Goal: Task Accomplishment & Management: Manage account settings

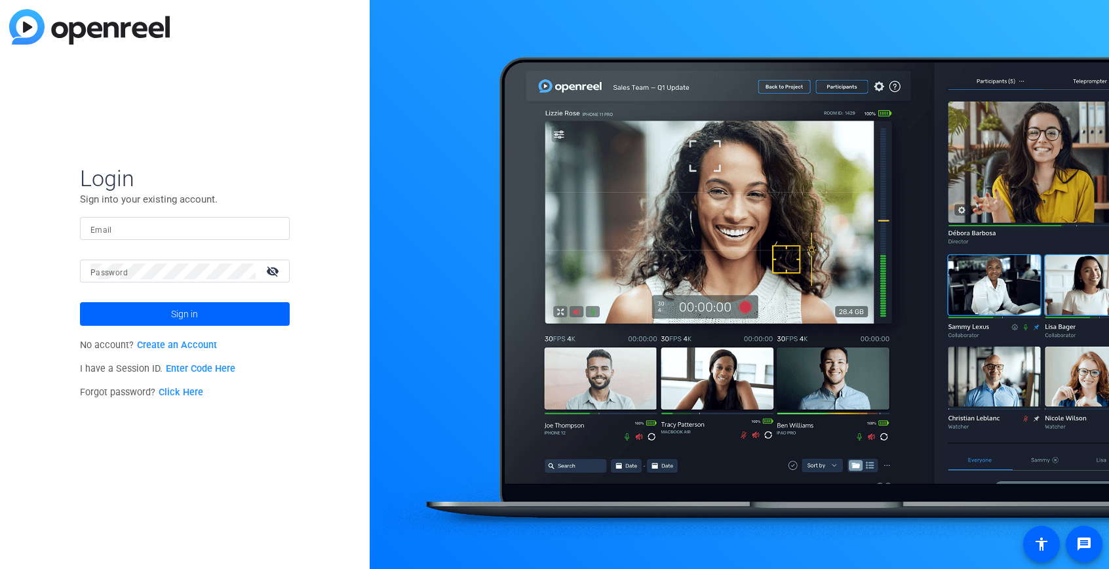
click at [243, 231] on input "Email" at bounding box center [184, 229] width 189 height 16
type input "[PERSON_NAME][EMAIL_ADDRESS][PERSON_NAME][DOMAIN_NAME]"
click at [276, 301] on span at bounding box center [185, 313] width 210 height 31
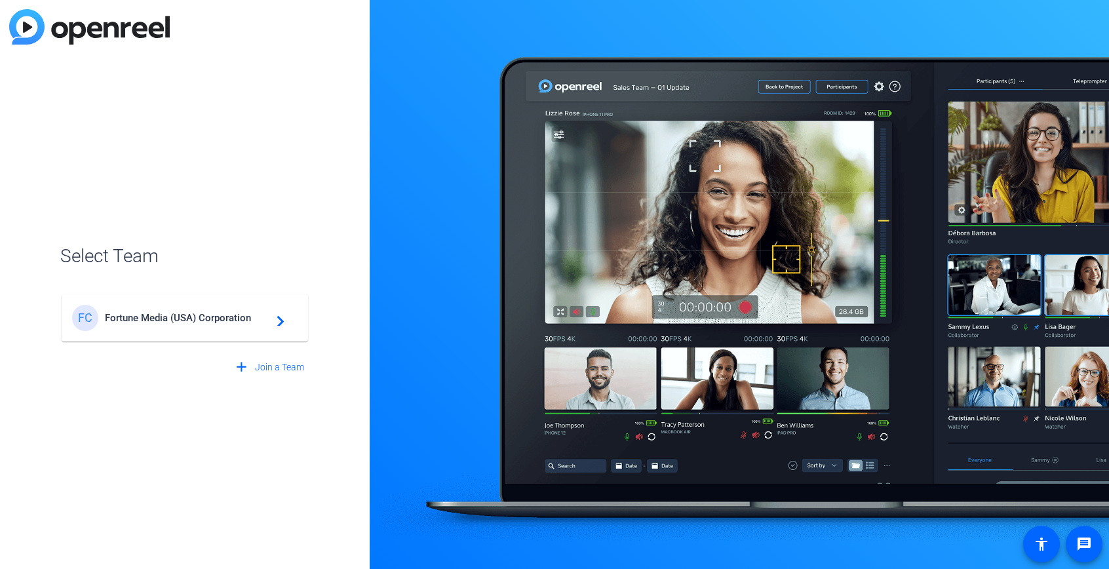
click at [276, 307] on div "FC Fortune Media (USA) Corporation navigate_next" at bounding box center [184, 318] width 225 height 26
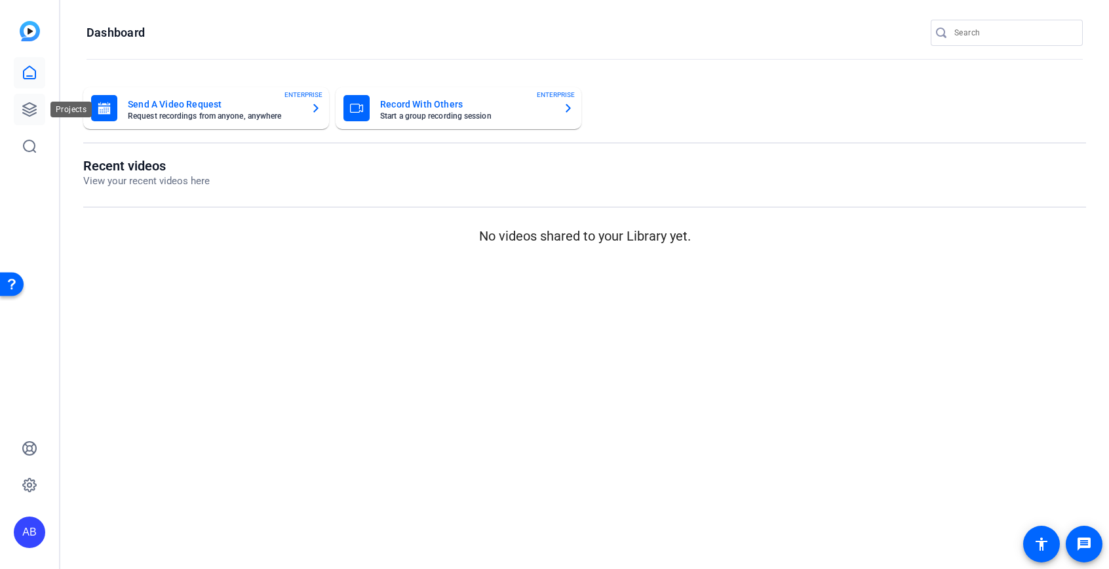
click at [32, 114] on icon at bounding box center [30, 110] width 16 height 16
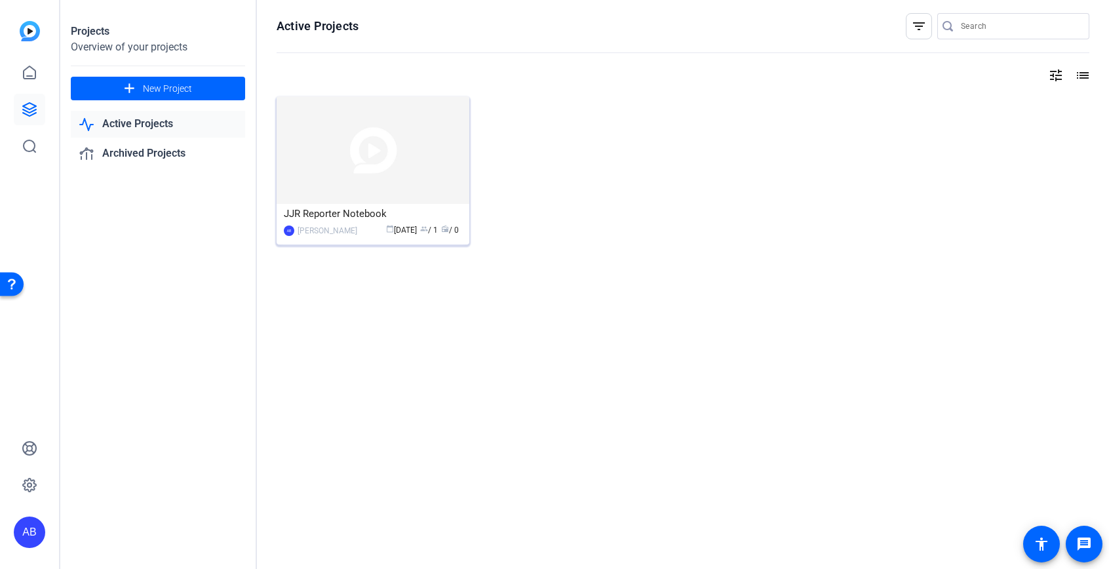
click at [312, 218] on div "JJR Reporter Notebook" at bounding box center [373, 214] width 178 height 20
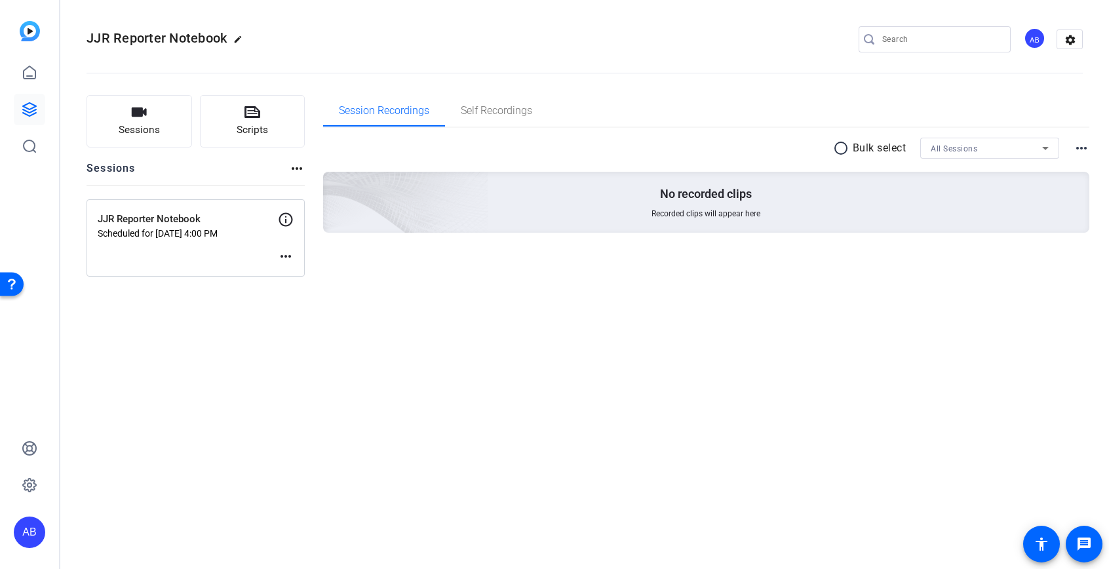
click at [282, 258] on mat-icon "more_horiz" at bounding box center [286, 256] width 16 height 16
click at [248, 242] on div at bounding box center [554, 284] width 1109 height 569
click at [199, 232] on p "Scheduled for [DATE] 4:00 PM" at bounding box center [188, 233] width 180 height 10
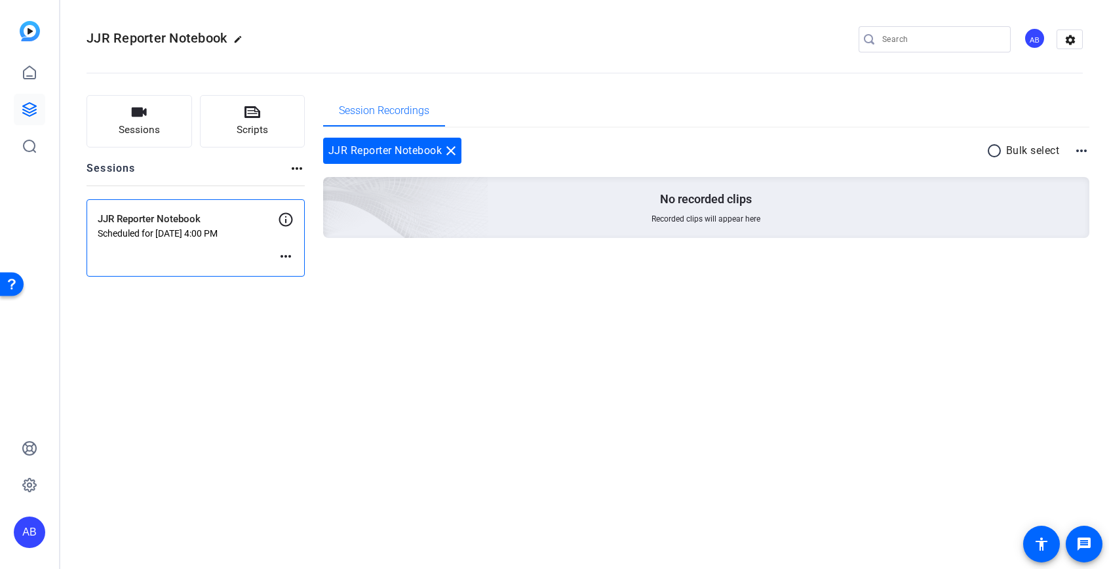
click at [268, 227] on div "JJR Reporter Notebook Scheduled for [DATE] 4:00 PM" at bounding box center [188, 225] width 180 height 27
click at [370, 151] on div "JJR Reporter Notebook close" at bounding box center [392, 151] width 139 height 26
click at [277, 255] on div "JJR Reporter Notebook Scheduled for [DATE] 4:00 PM more_horiz" at bounding box center [196, 237] width 218 height 77
click at [289, 260] on mat-icon "more_horiz" at bounding box center [286, 256] width 16 height 16
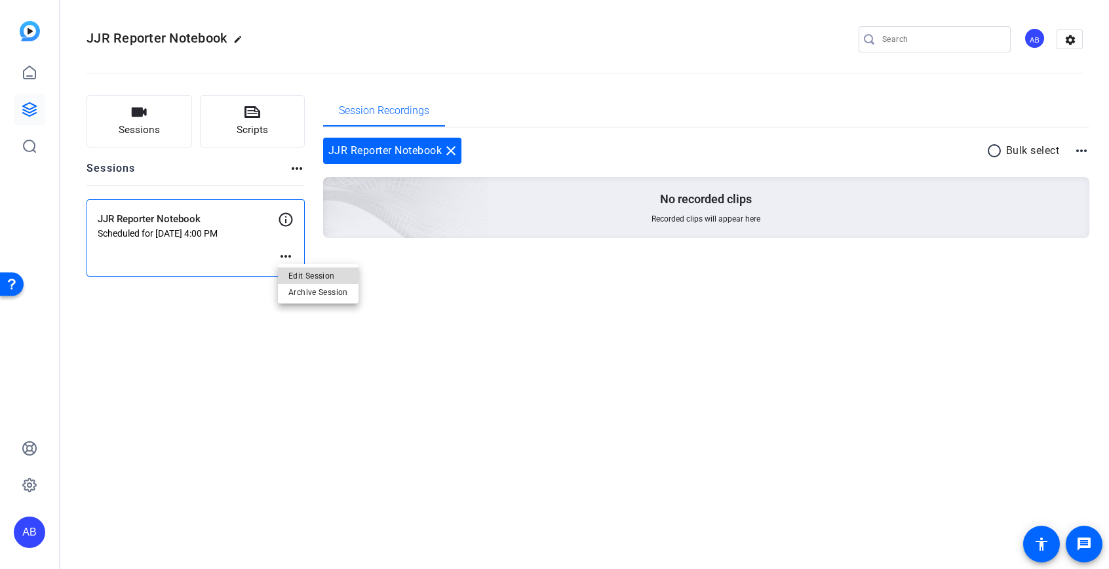
click at [292, 271] on span "Edit Session" at bounding box center [318, 276] width 60 height 16
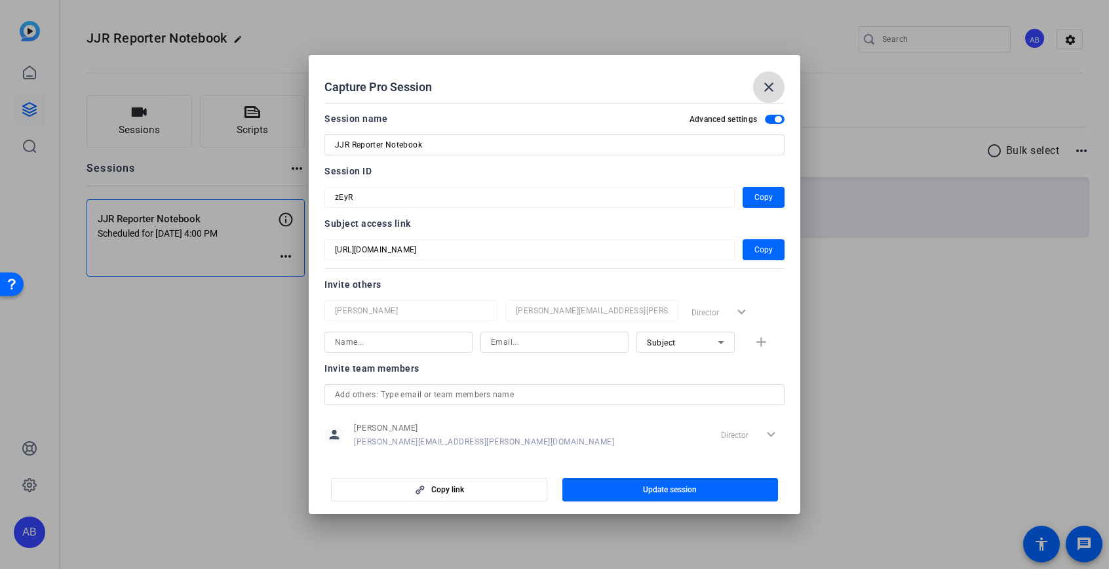
click at [767, 91] on mat-icon "close" at bounding box center [769, 87] width 16 height 16
